Goal: Task Accomplishment & Management: Use online tool/utility

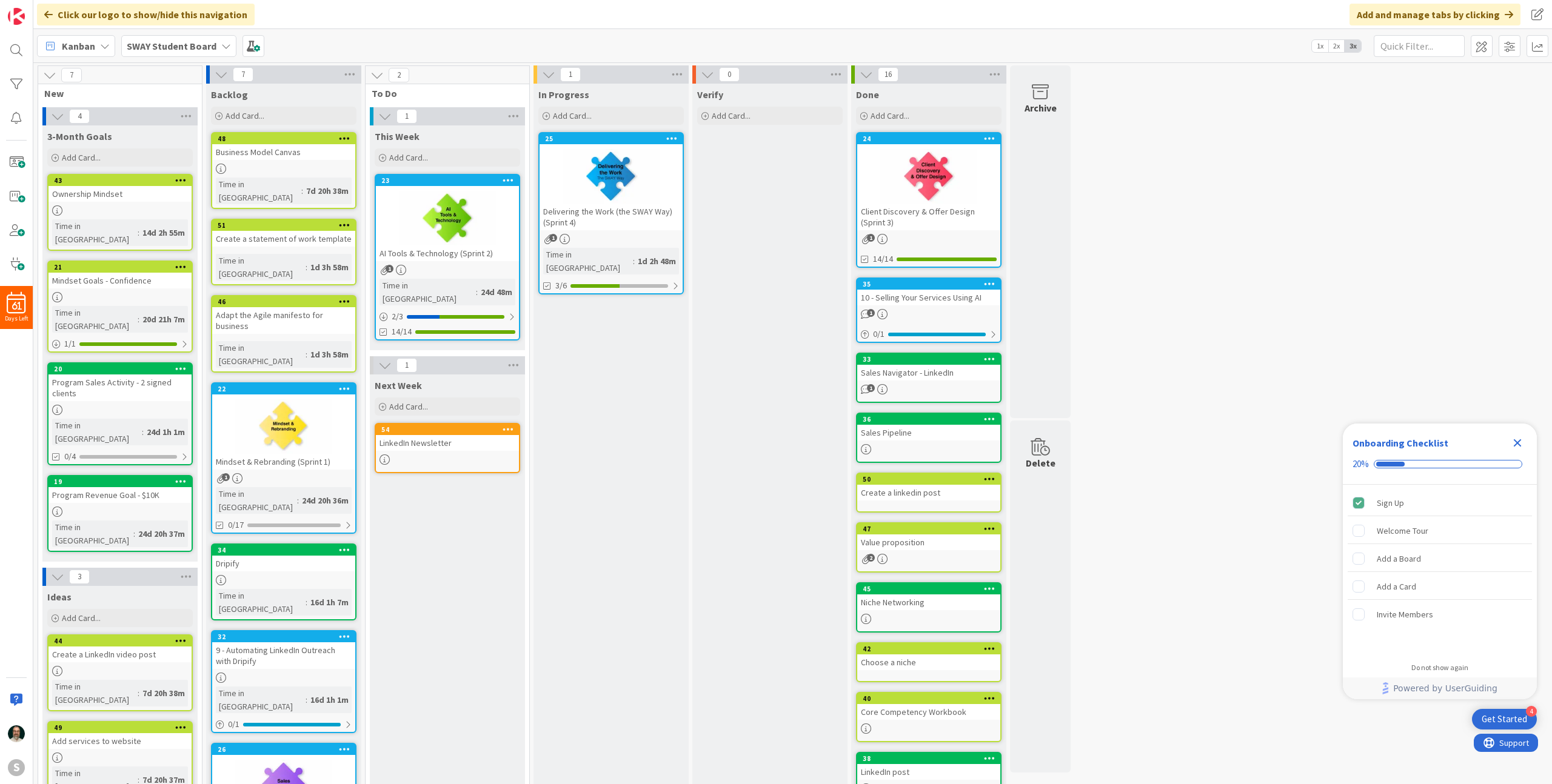
click at [1518, 440] on icon "Close Checklist" at bounding box center [1517, 443] width 8 height 8
click at [620, 211] on div "Delivering the Work (the SWAY Way) (Sprint 4)" at bounding box center [610, 216] width 143 height 27
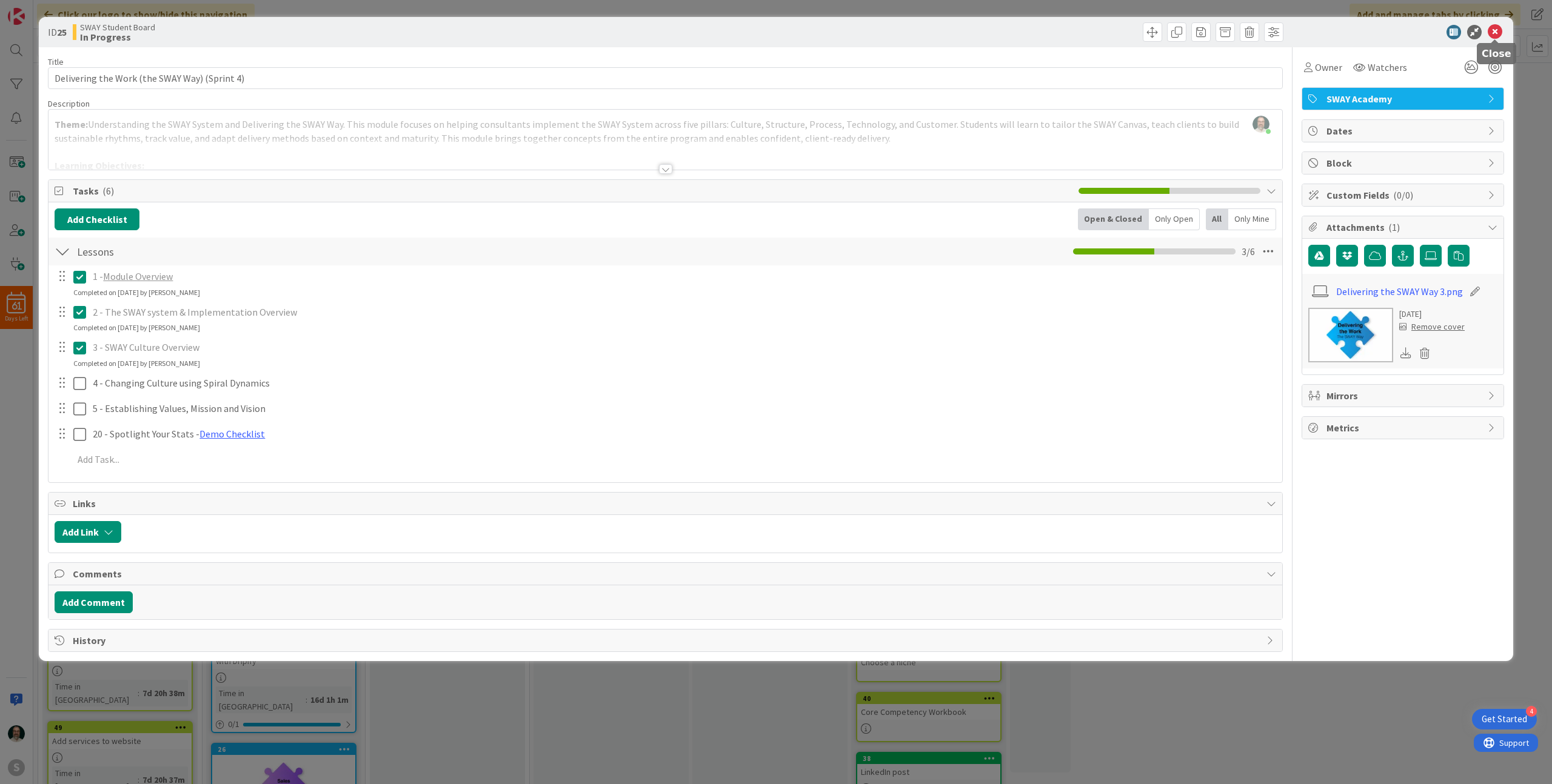
click at [1495, 31] on icon at bounding box center [1494, 32] width 15 height 15
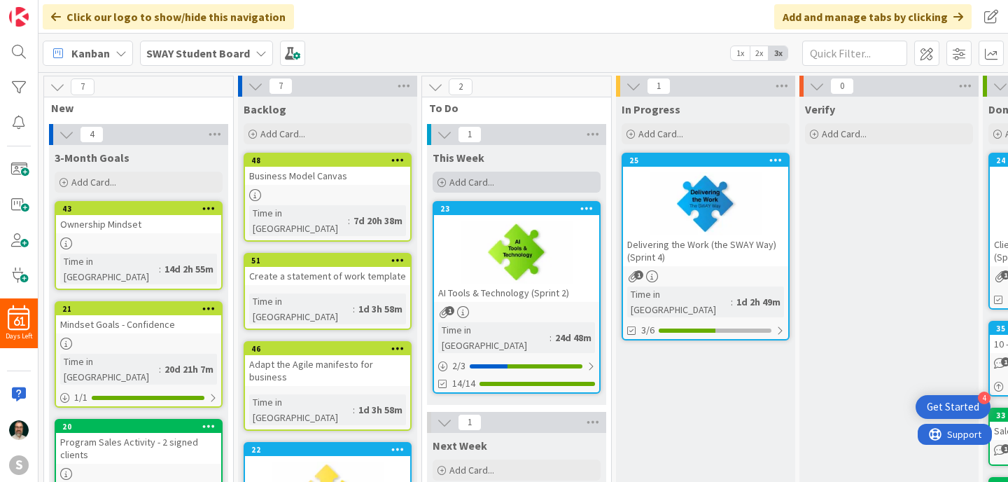
click at [464, 184] on span "Add Card..." at bounding box center [472, 182] width 45 height 13
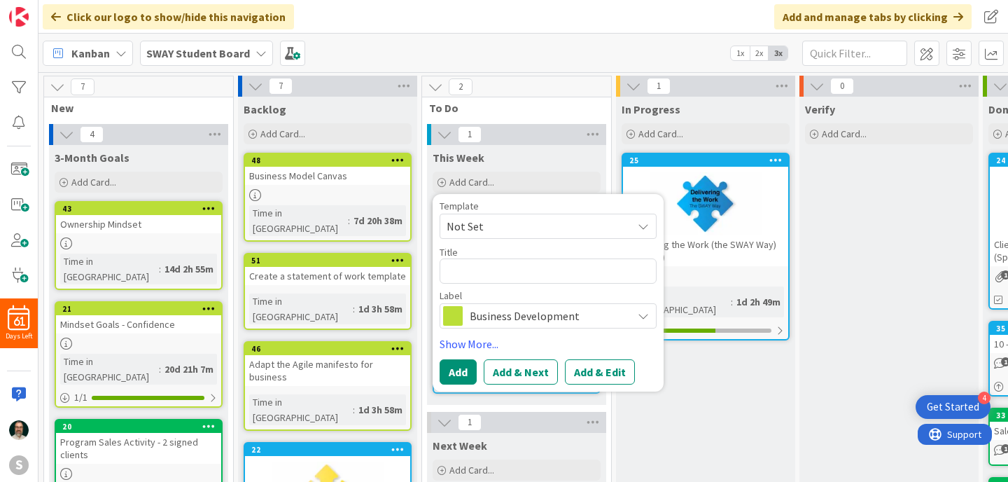
type textarea "E"
type textarea "x"
type textarea "El"
type textarea "x"
type textarea "Ele"
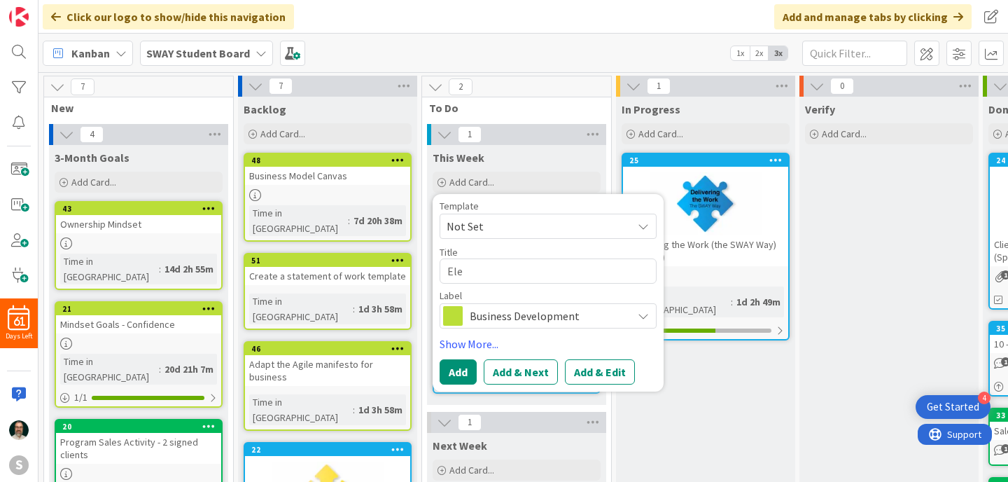
type textarea "x"
type textarea "Elev"
type textarea "x"
type textarea "Eleve"
type textarea "x"
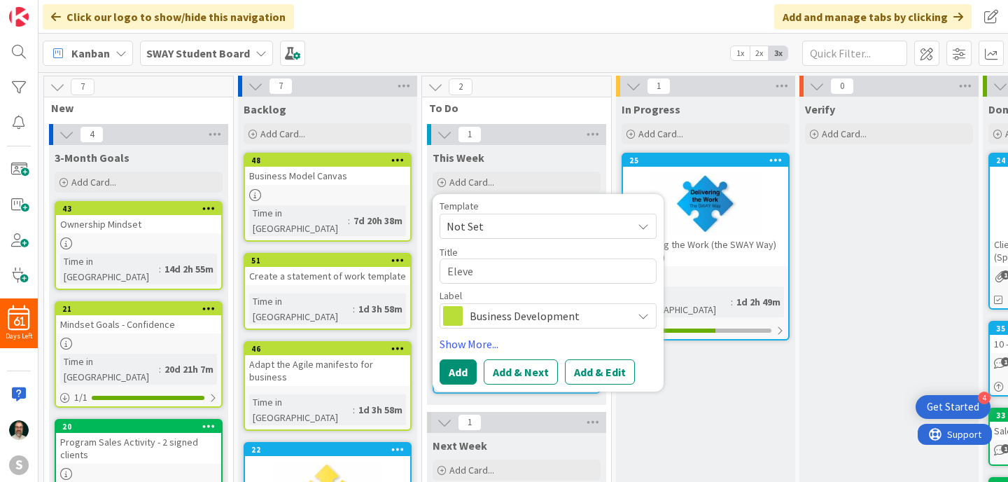
type textarea "Eleven"
type textarea "x"
type textarea "Eleven"
type textarea "x"
type textarea "Eleven R"
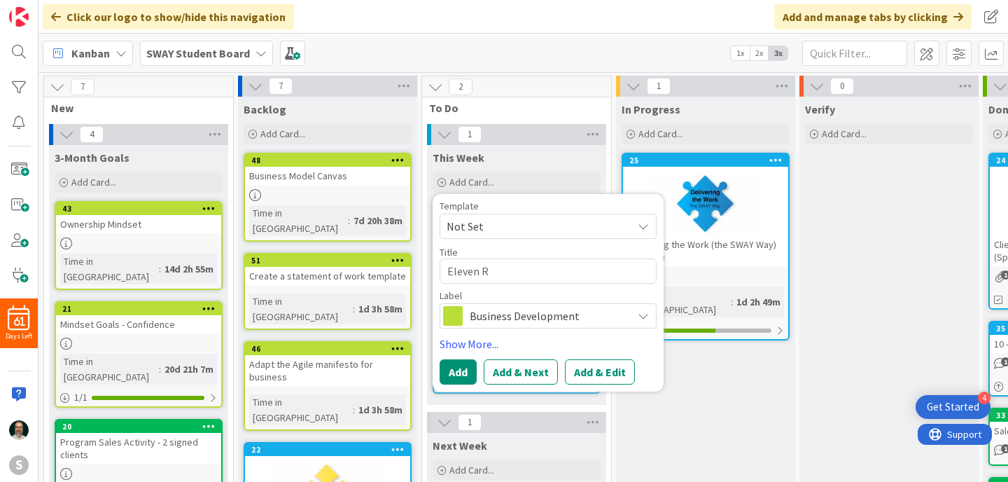
type textarea "x"
type textarea "Eleven Re"
type textarea "x"
type textarea "Eleven Res"
type textarea "x"
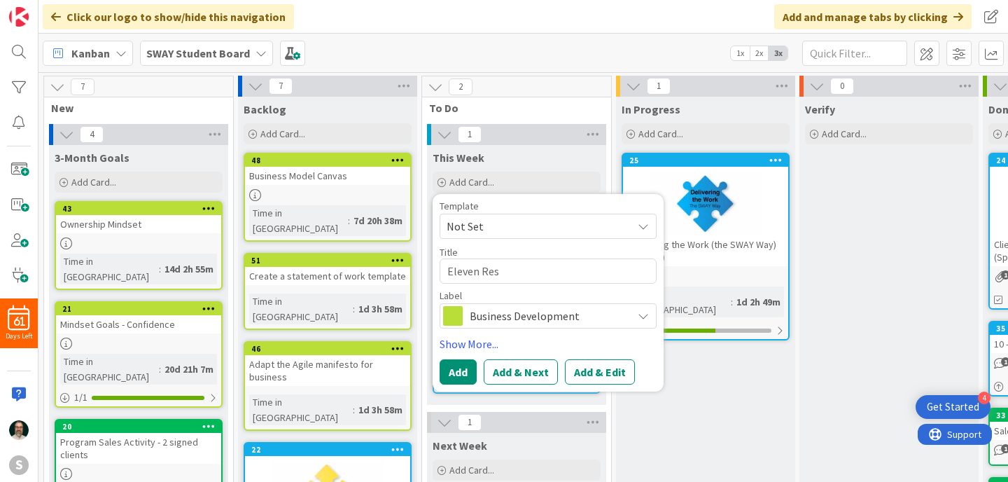
type textarea "Eleven Rest"
type textarea "x"
type textarea "Eleven Resta"
type textarea "x"
type textarea "Eleven Restau"
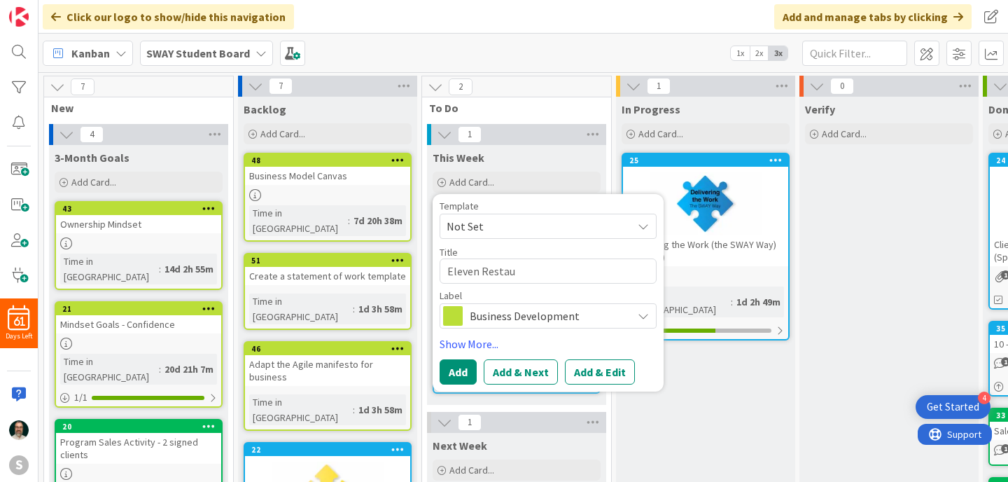
type textarea "x"
type textarea "Eleven Restaur"
type textarea "x"
type textarea "Eleven Restaura"
type textarea "x"
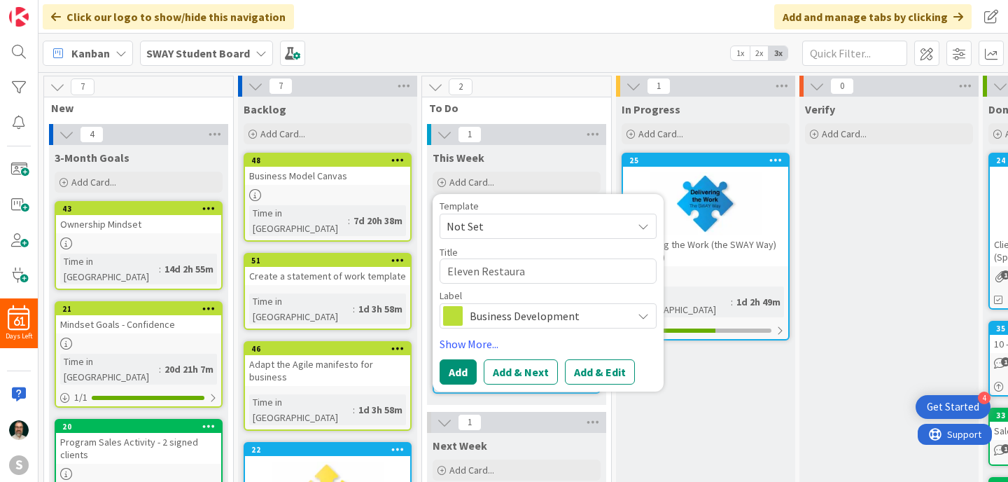
type textarea "Eleven Restauran"
type textarea "x"
type textarea "Eleven Restaurant"
click at [601, 316] on span "Business Development" at bounding box center [547, 316] width 155 height 20
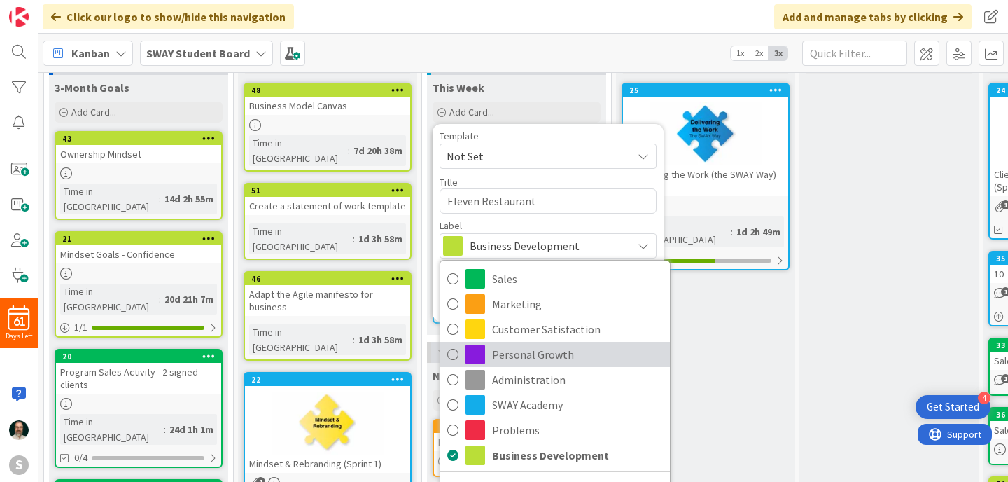
scroll to position [71, 0]
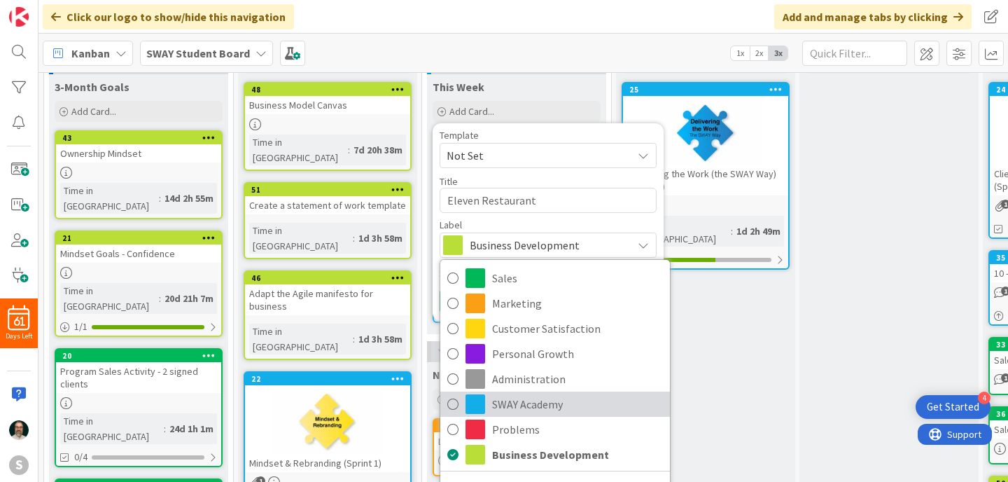
click at [457, 404] on icon at bounding box center [452, 404] width 11 height 21
type textarea "x"
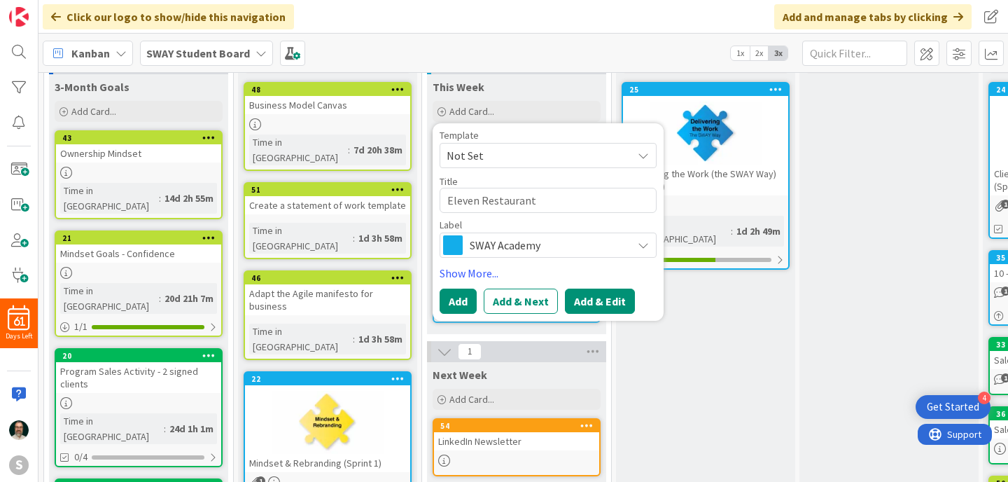
click at [623, 304] on button "Add & Edit" at bounding box center [600, 301] width 70 height 25
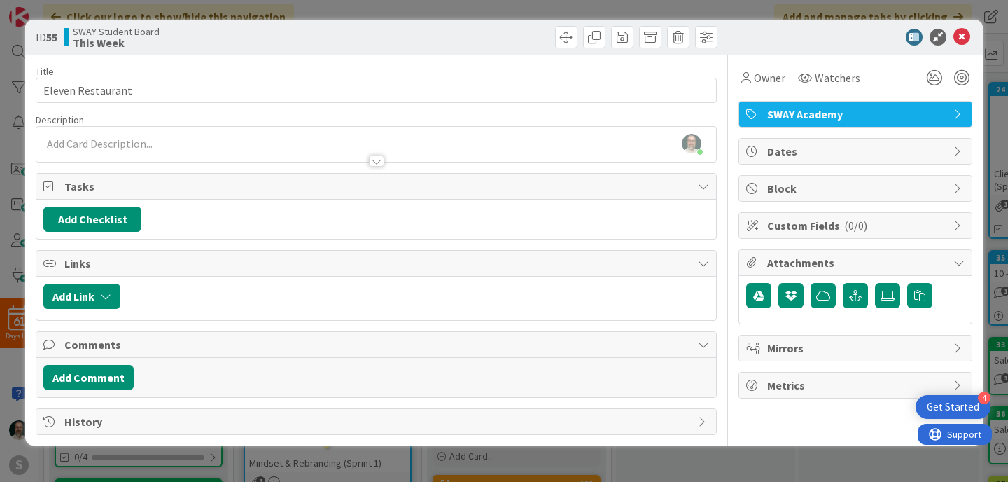
click at [130, 146] on div "[PERSON_NAME] just joined" at bounding box center [376, 144] width 680 height 35
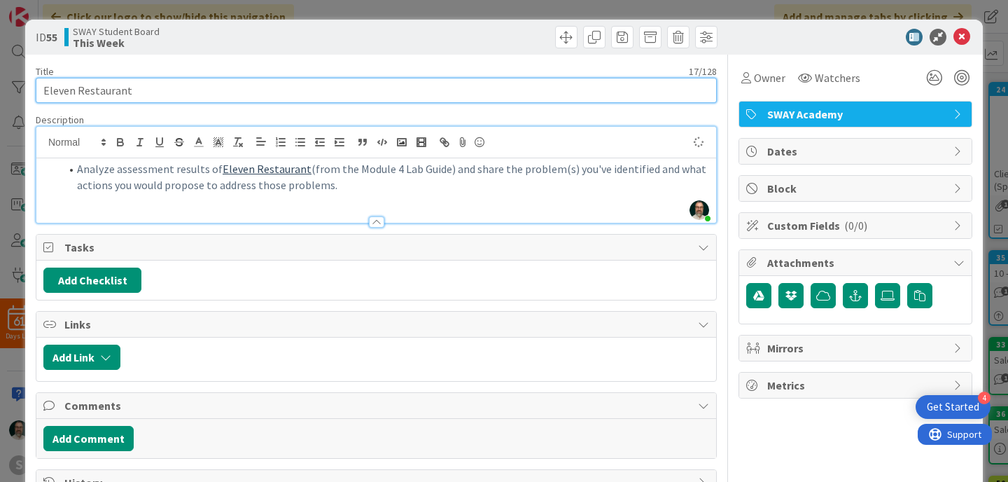
click at [169, 93] on input "Eleven Restaurant" at bounding box center [376, 90] width 681 height 25
type input "Eleven Restaurant analysis"
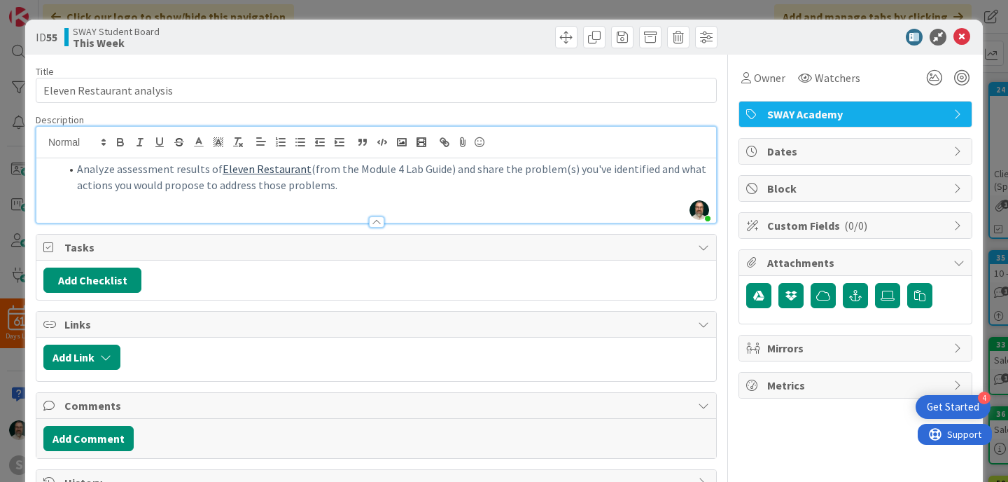
click at [108, 170] on span "Analyze assessment results of" at bounding box center [150, 169] width 146 height 14
click at [373, 188] on li "Analyse assessment results of Eleven Restaurant (from the Module 4 Lab Guide) a…" at bounding box center [384, 177] width 649 height 32
click at [281, 171] on link "Eleven Restaurant" at bounding box center [266, 169] width 89 height 14
click at [515, 190] on li "Analyse assessment results of Eleven Restaurant (from the Module 4 Lab Guide) a…" at bounding box center [384, 177] width 649 height 32
click at [966, 37] on icon at bounding box center [962, 37] width 17 height 17
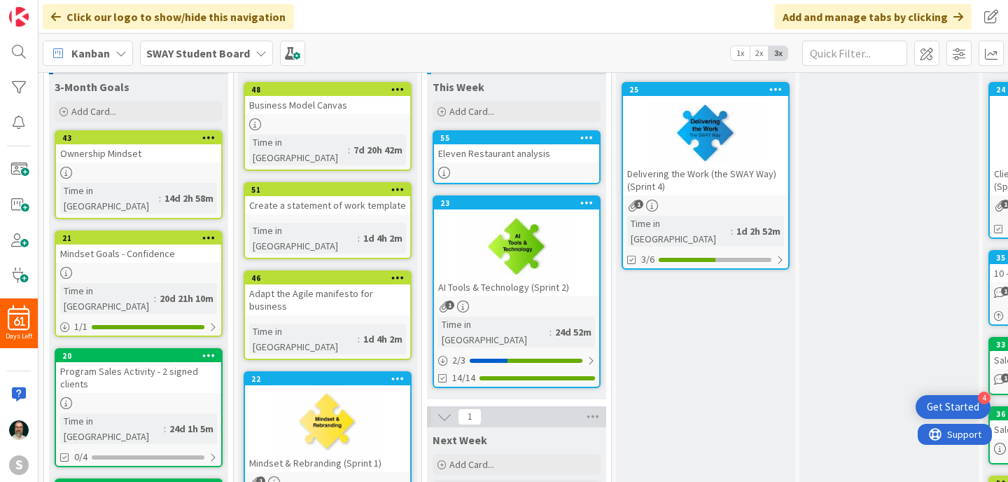
click at [659, 151] on div at bounding box center [705, 133] width 165 height 63
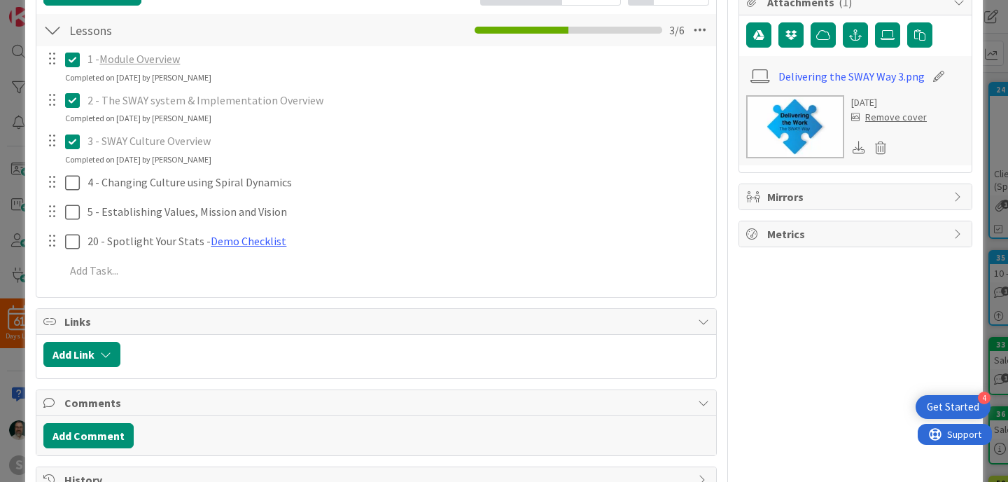
scroll to position [302, 0]
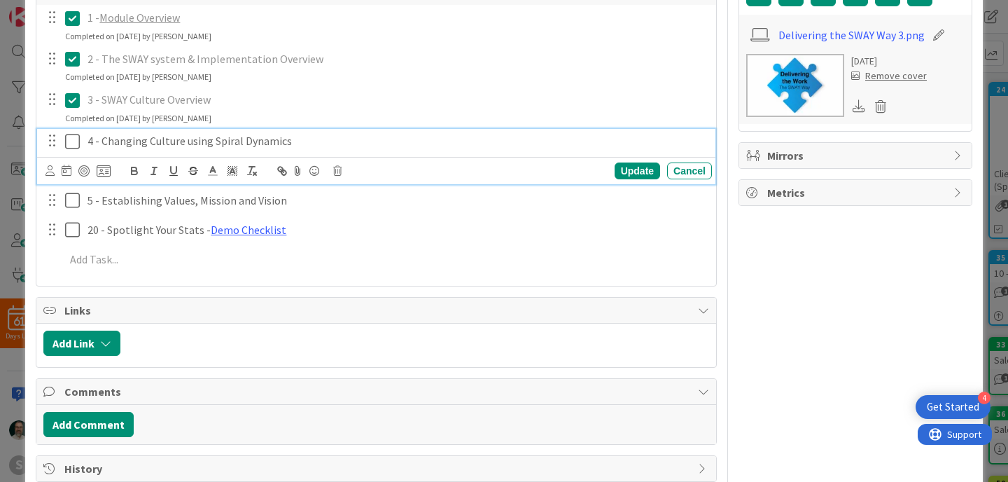
click at [74, 143] on icon at bounding box center [75, 141] width 21 height 17
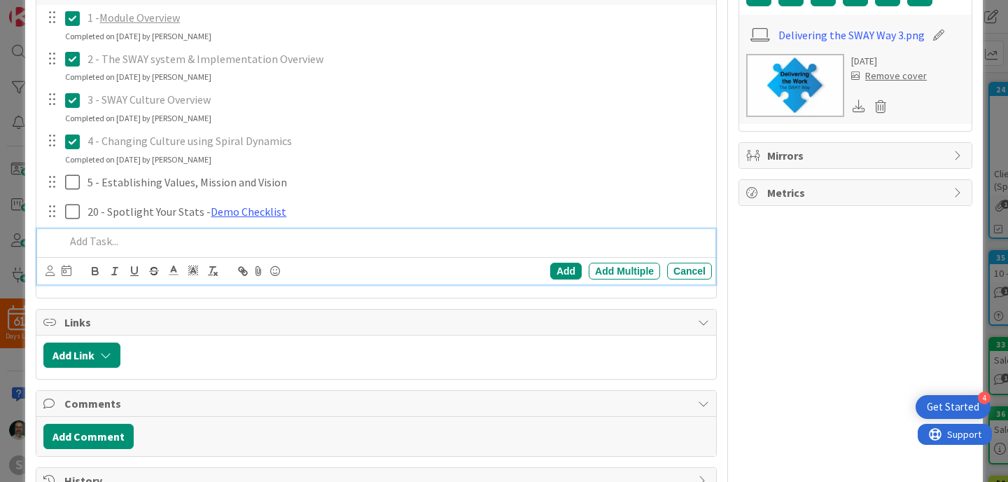
click at [95, 242] on p at bounding box center [385, 241] width 641 height 16
click at [218, 243] on p "6 - SWAY Structure Overview" at bounding box center [385, 241] width 641 height 16
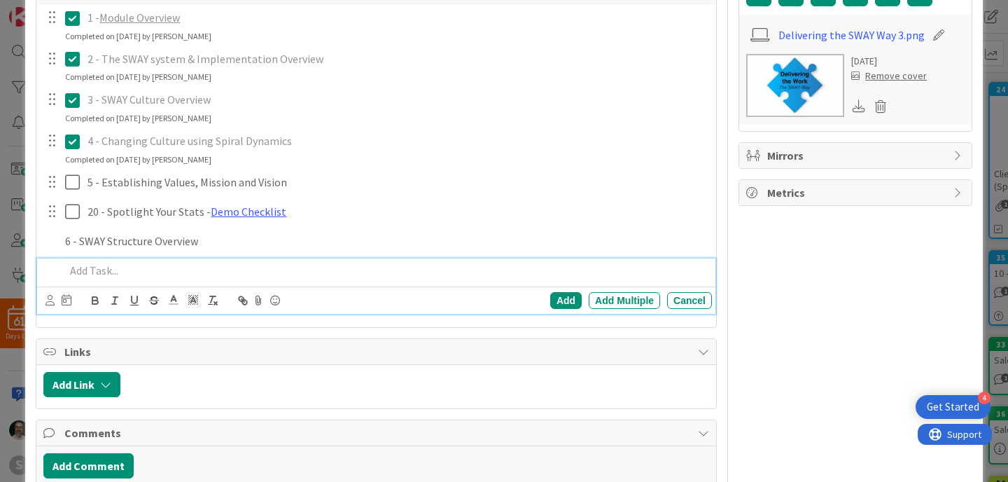
scroll to position [331, 0]
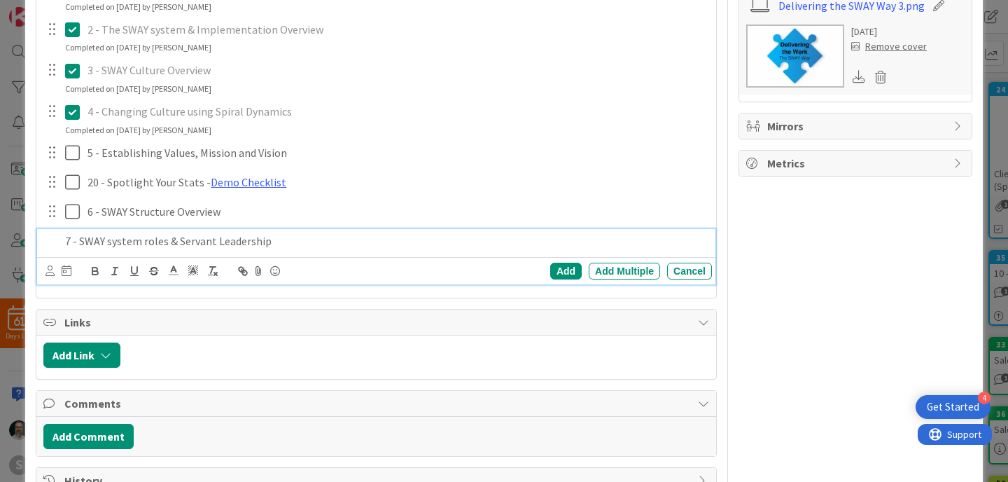
click at [112, 243] on p "7 - SWAY system roles & Servant Leadership" at bounding box center [385, 241] width 641 height 16
click at [451, 242] on p "7 - SWAY System Roles & Servant Leadership" at bounding box center [385, 241] width 641 height 16
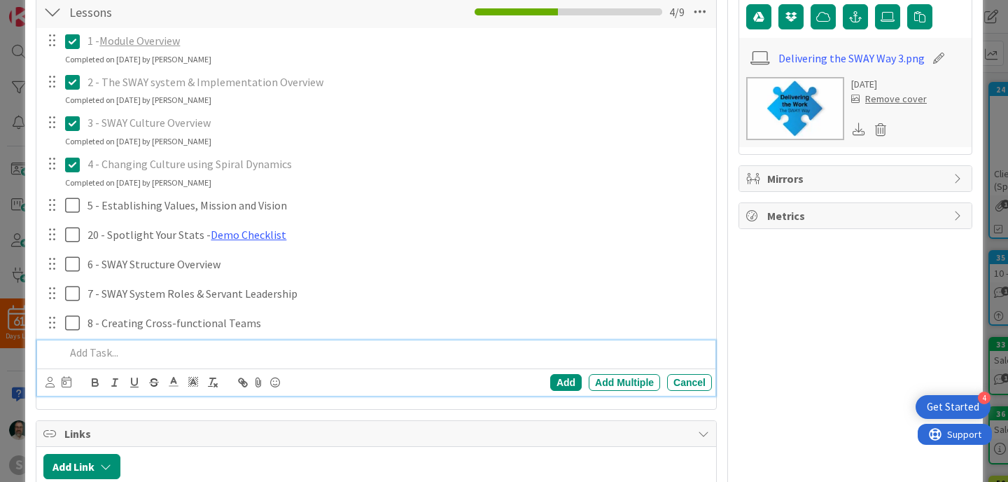
scroll to position [277, 0]
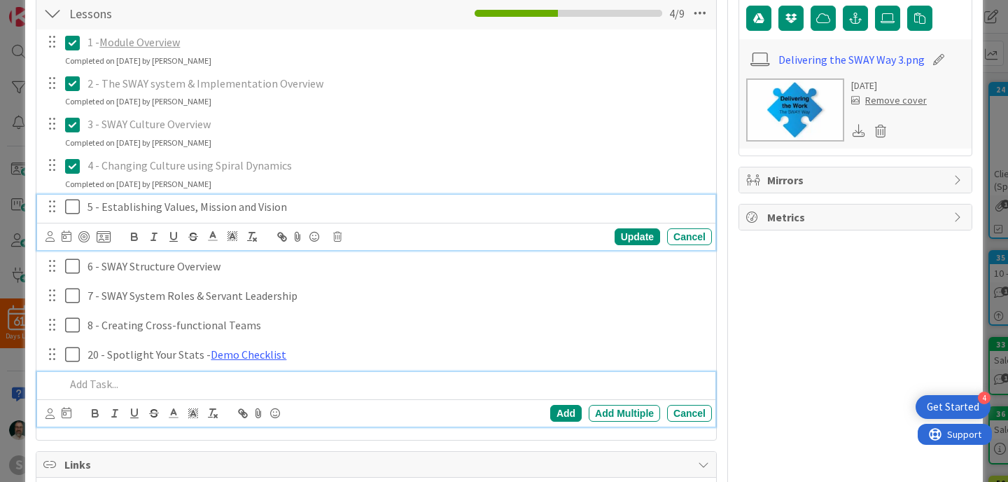
click at [74, 207] on icon at bounding box center [75, 206] width 21 height 17
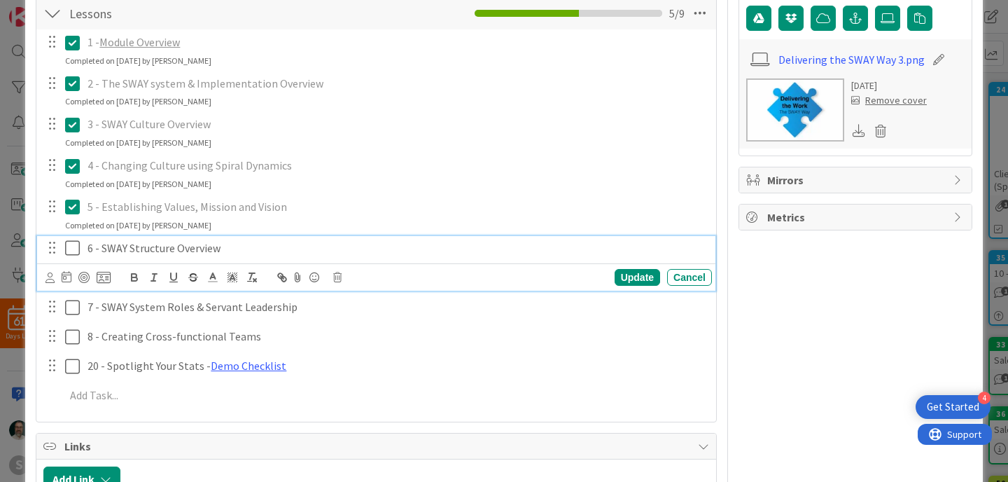
click at [74, 244] on icon at bounding box center [75, 247] width 21 height 17
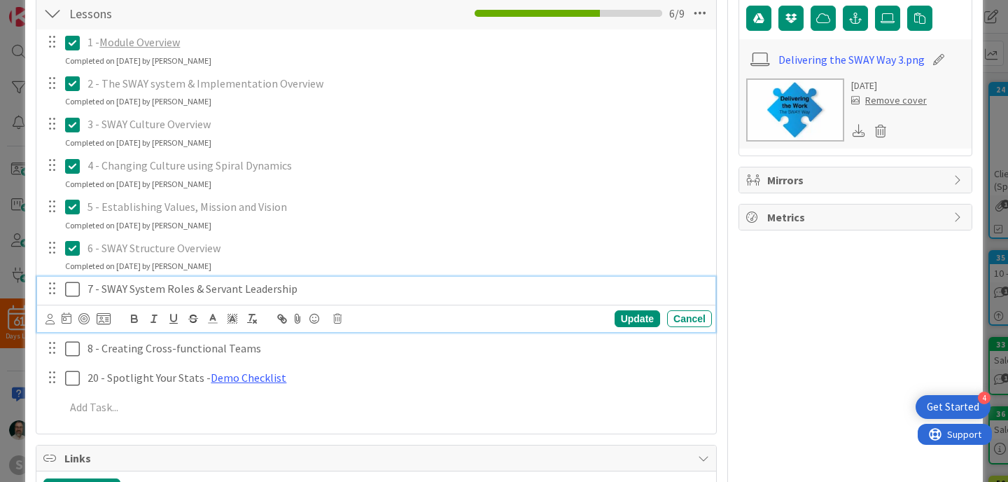
click at [74, 289] on icon at bounding box center [75, 289] width 21 height 17
